Goal: Information Seeking & Learning: Compare options

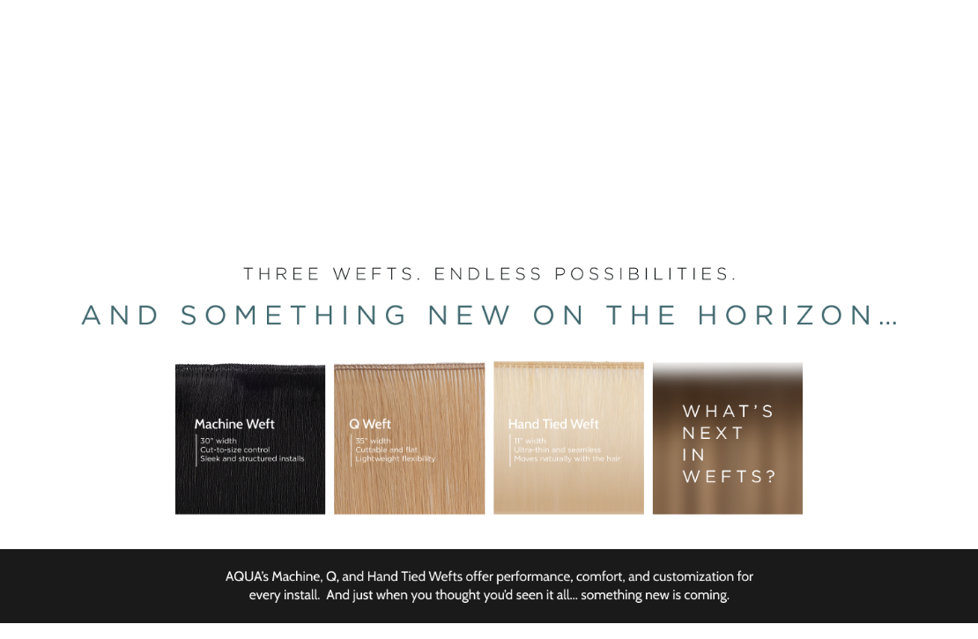
scroll to position [191, 0]
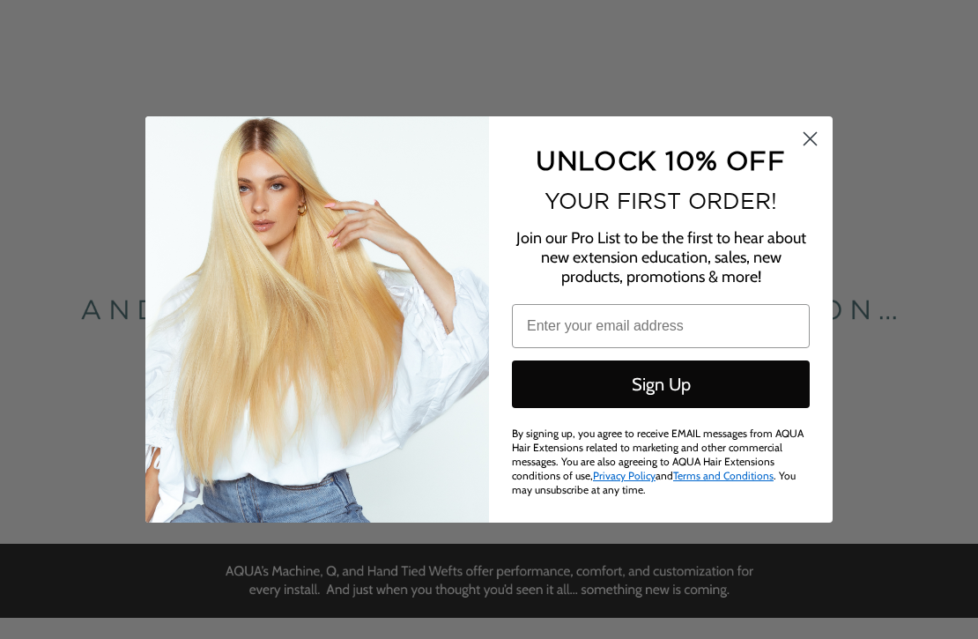
click at [807, 146] on circle "Close dialog" at bounding box center [810, 138] width 29 height 29
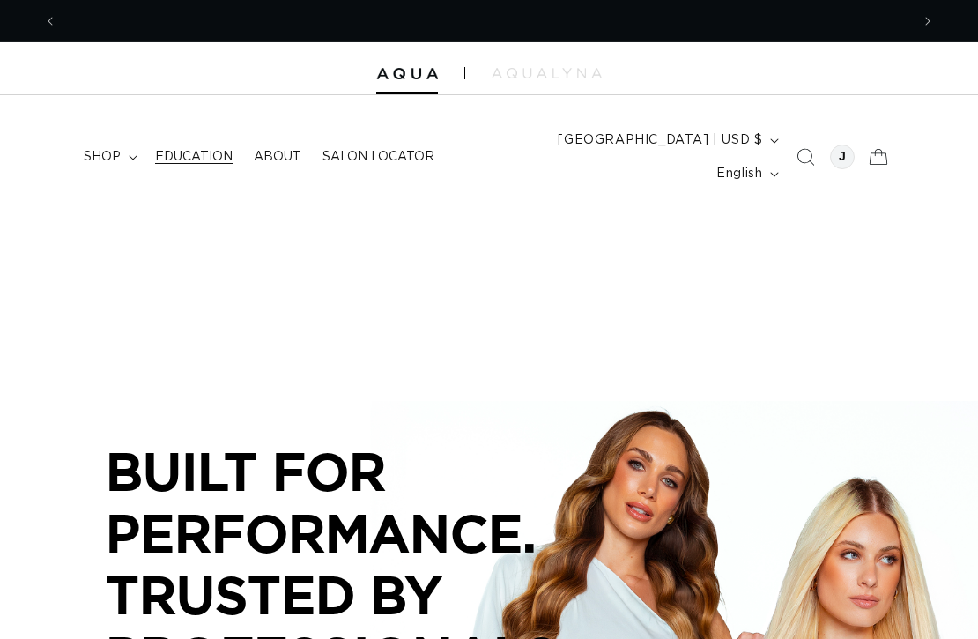
scroll to position [0, 853]
click at [103, 149] on span "shop" at bounding box center [102, 157] width 37 height 16
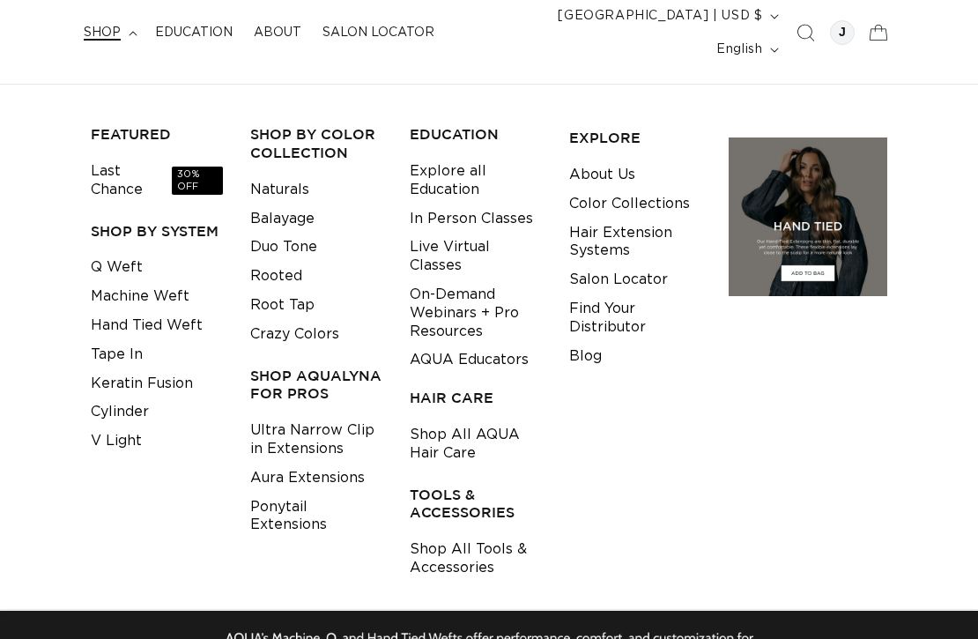
scroll to position [125, 0]
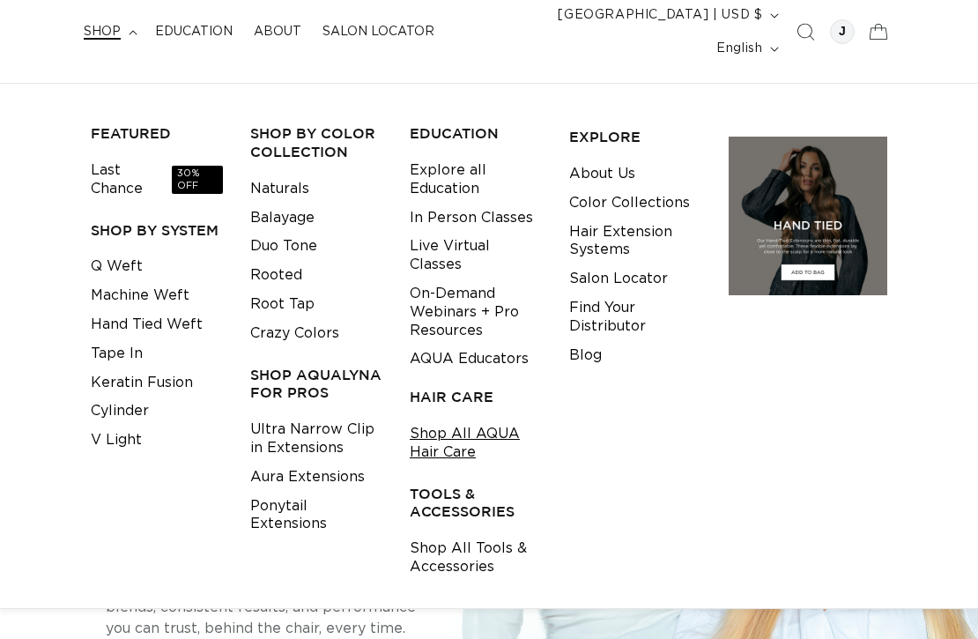
click at [456, 419] on link "Shop All AQUA Hair Care" at bounding box center [476, 443] width 132 height 48
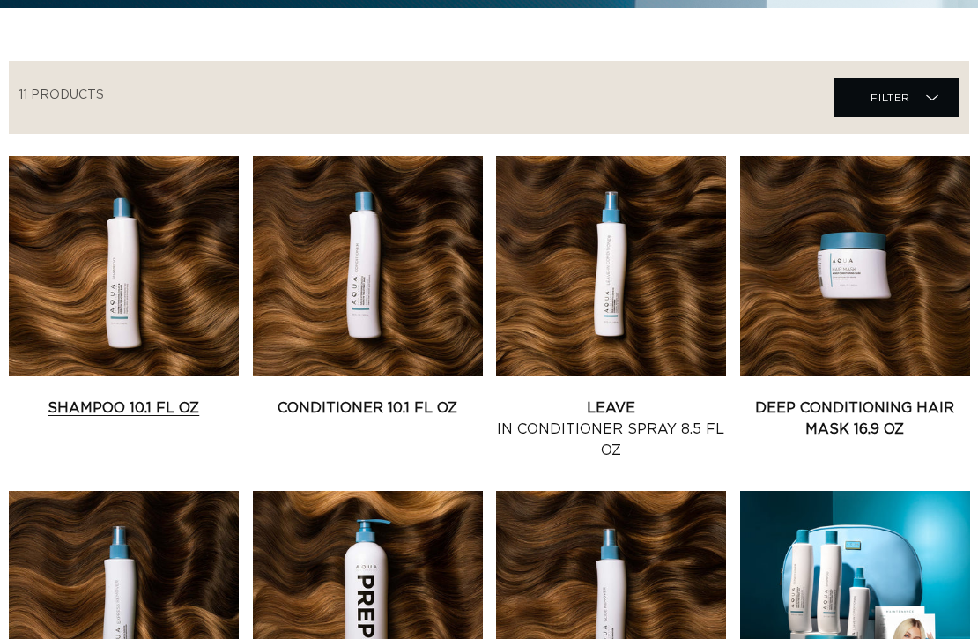
click at [191, 397] on link "Shampoo 10.1 fl oz" at bounding box center [124, 407] width 230 height 21
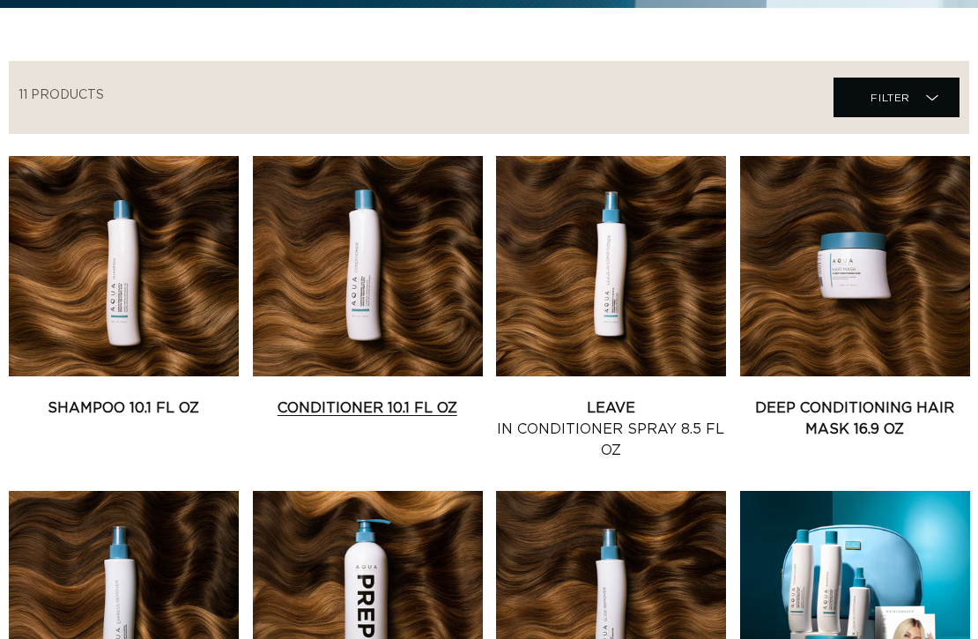
click at [326, 397] on link "Conditioner 10.1 fl oz" at bounding box center [368, 407] width 230 height 21
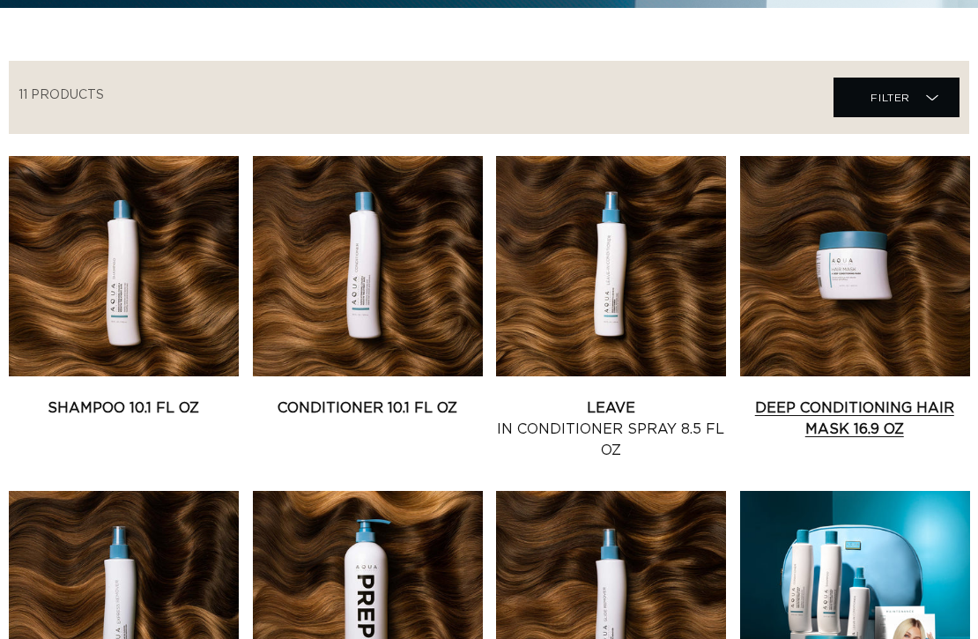
scroll to position [0, 1706]
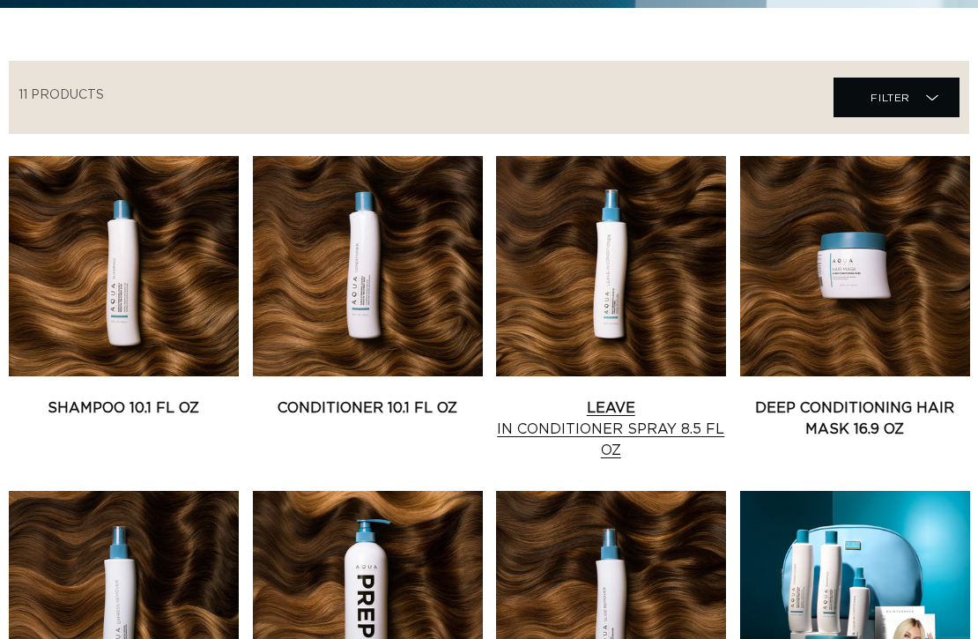
click at [619, 397] on link "Leave In Conditioner Spray 8.5 fl oz" at bounding box center [611, 428] width 230 height 63
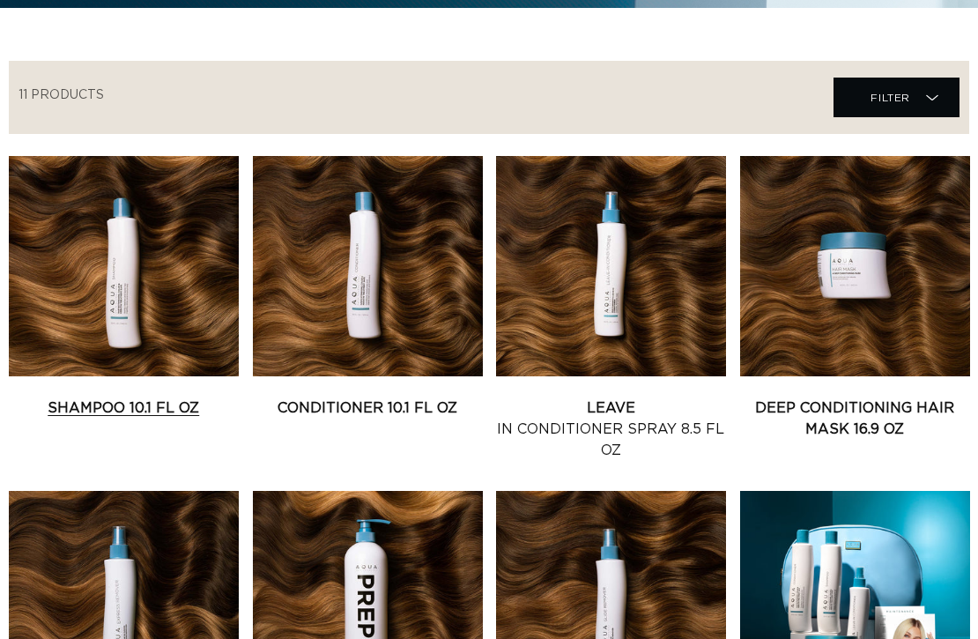
click at [194, 397] on link "Shampoo 10.1 fl oz" at bounding box center [124, 407] width 230 height 21
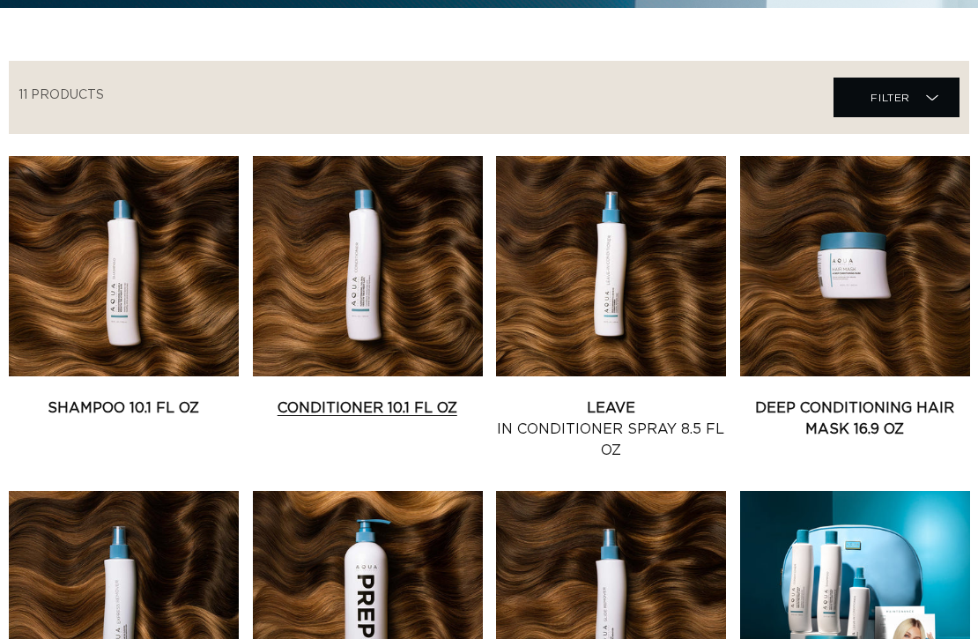
click at [334, 397] on link "Conditioner 10.1 fl oz" at bounding box center [368, 407] width 230 height 21
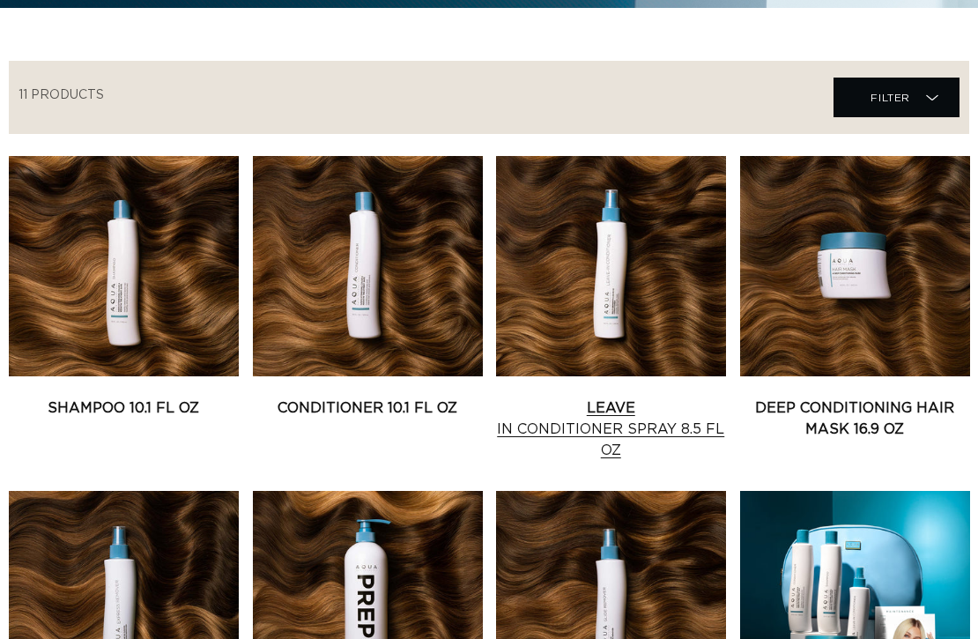
scroll to position [0, 853]
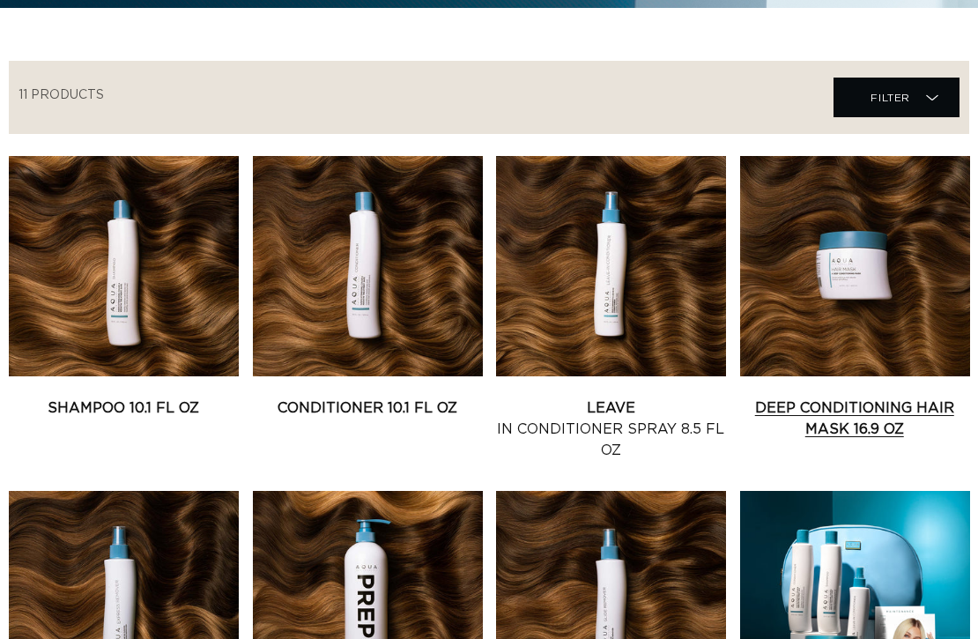
click at [865, 397] on link "Deep Conditioning Hair Mask 16.9 oz" at bounding box center [855, 418] width 230 height 42
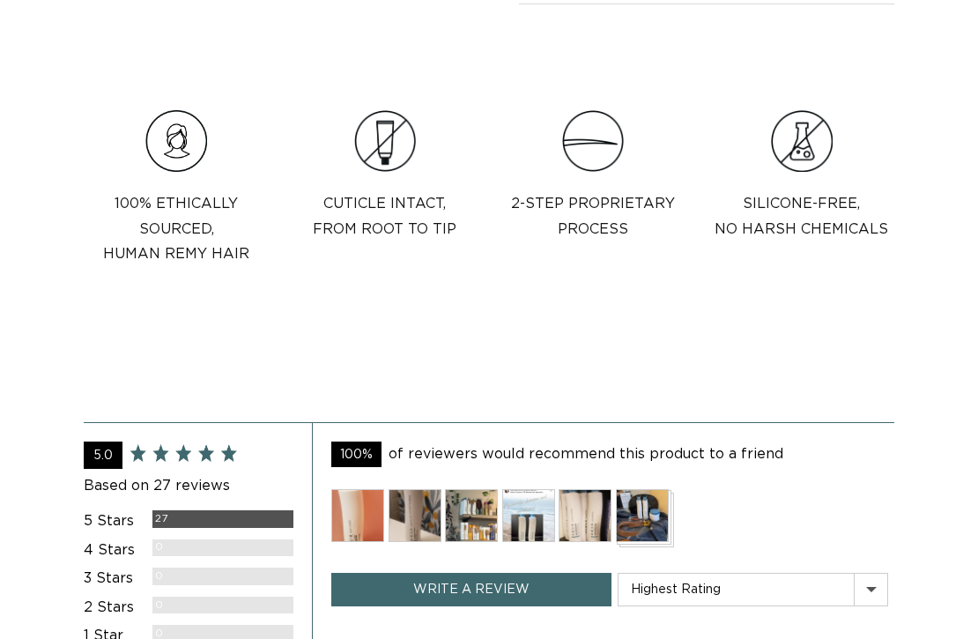
scroll to position [0, 1706]
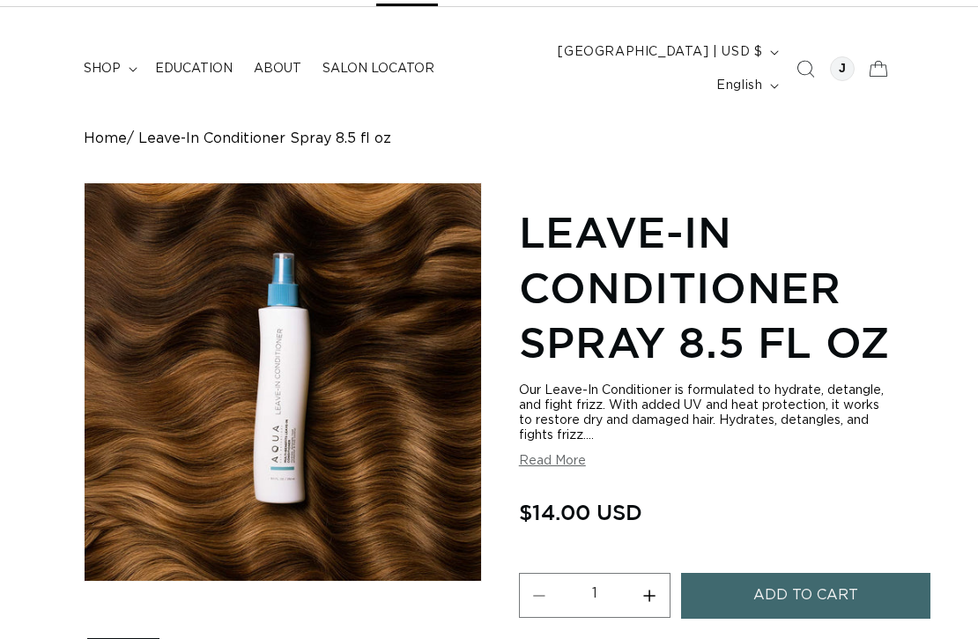
scroll to position [0, 853]
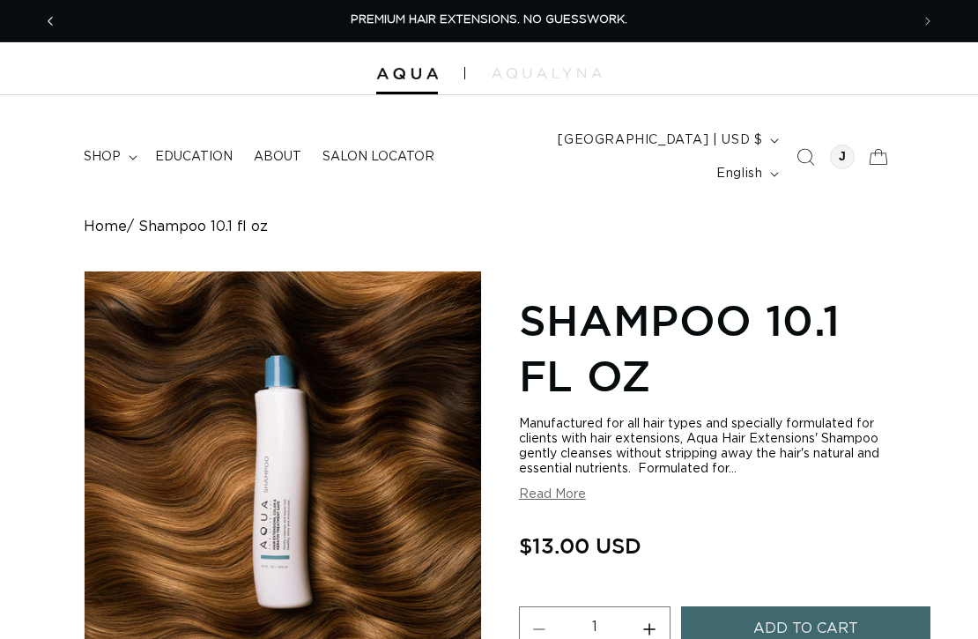
click at [54, 16] on span "Previous announcement" at bounding box center [50, 21] width 18 height 18
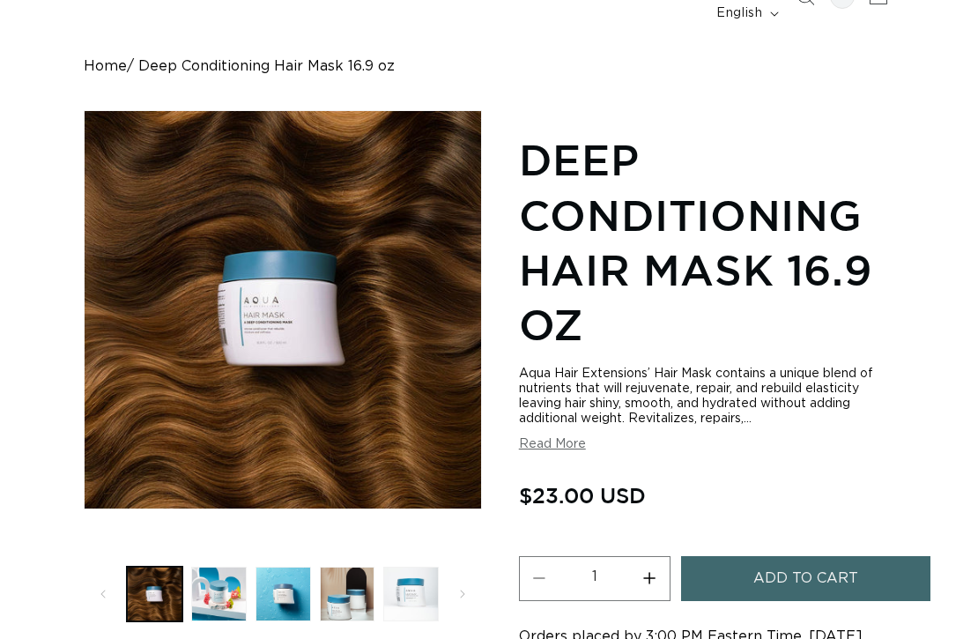
scroll to position [0, 1706]
